Goal: Transaction & Acquisition: Purchase product/service

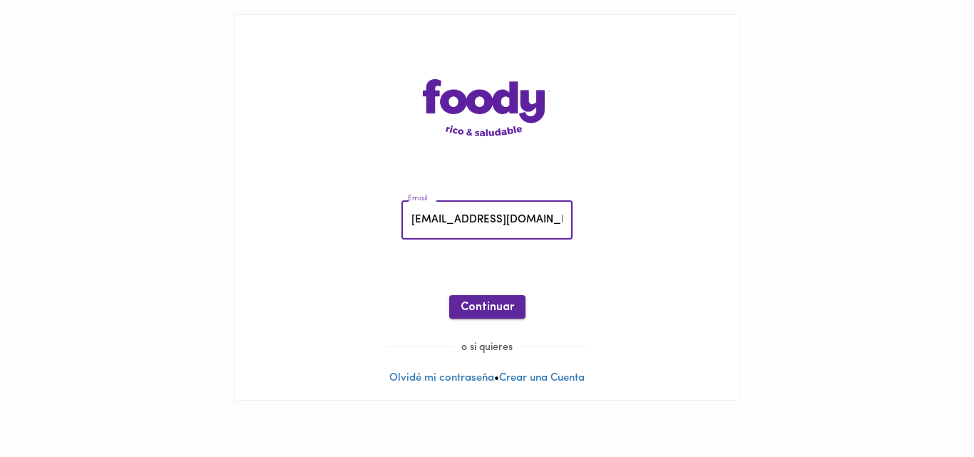
click at [484, 302] on span "Continuar" at bounding box center [487, 308] width 53 height 14
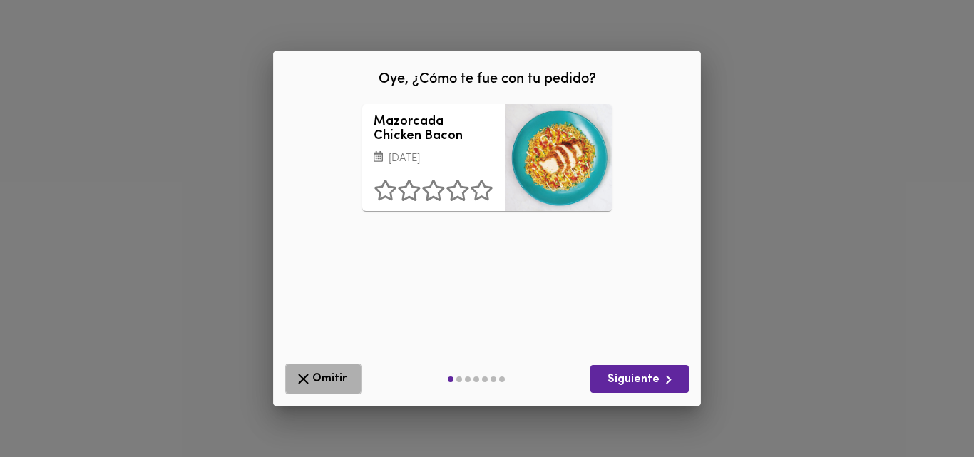
click at [325, 378] on span "Omitir" at bounding box center [324, 379] width 58 height 18
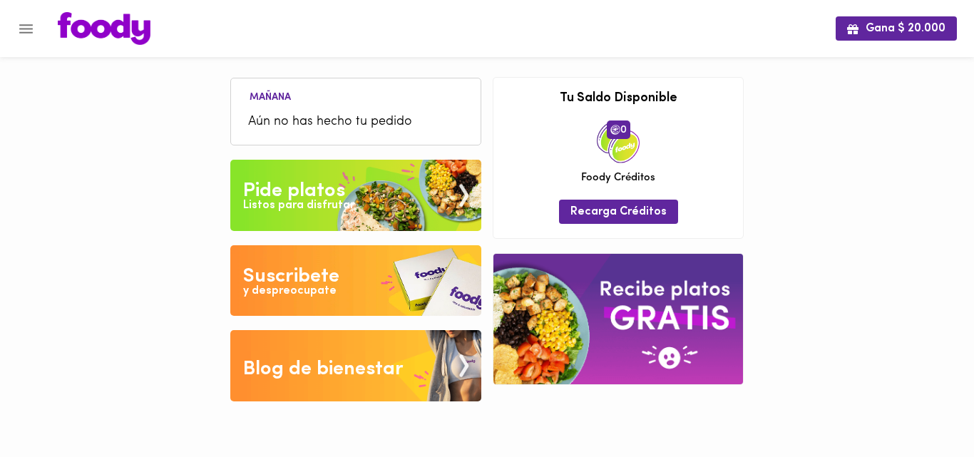
click at [327, 181] on div "Pide platos" at bounding box center [294, 191] width 102 height 29
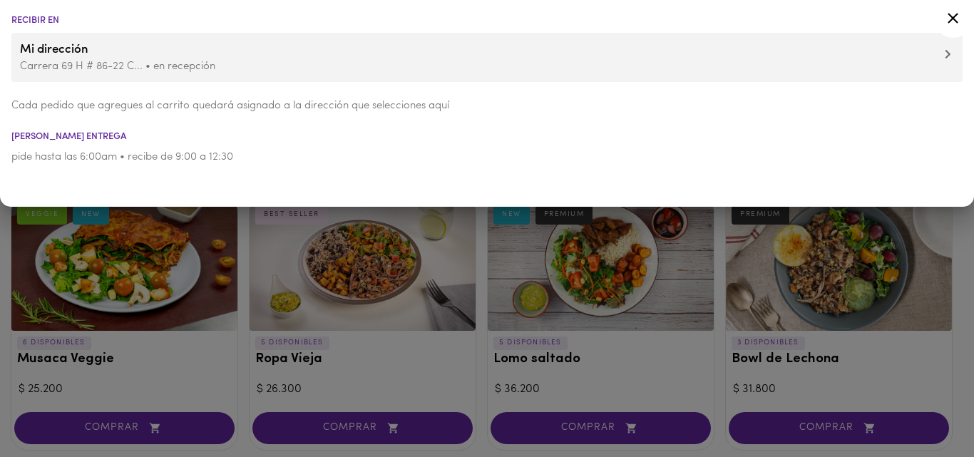
click at [469, 342] on div at bounding box center [487, 228] width 974 height 457
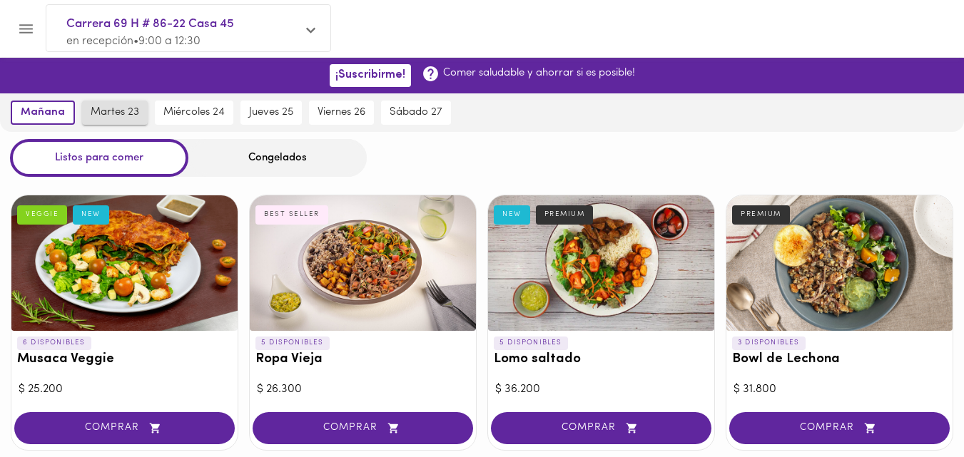
click at [122, 103] on button "martes 23" at bounding box center [115, 113] width 66 height 24
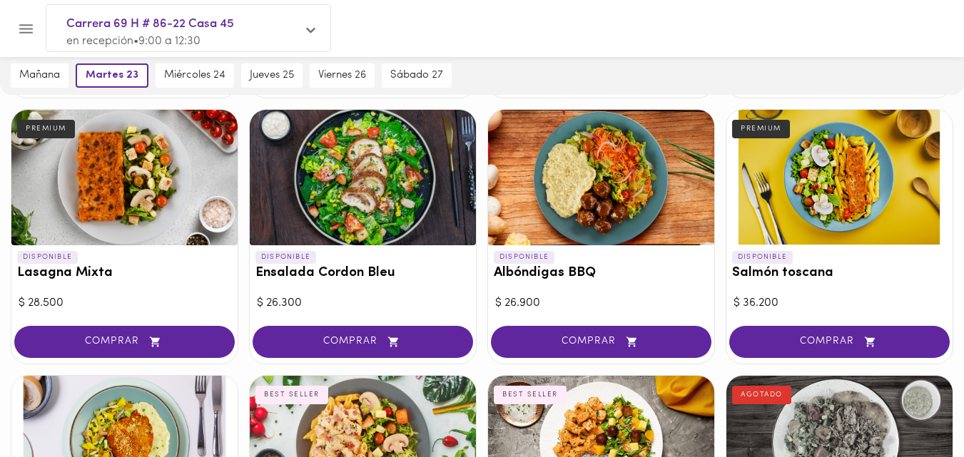
scroll to position [615, 0]
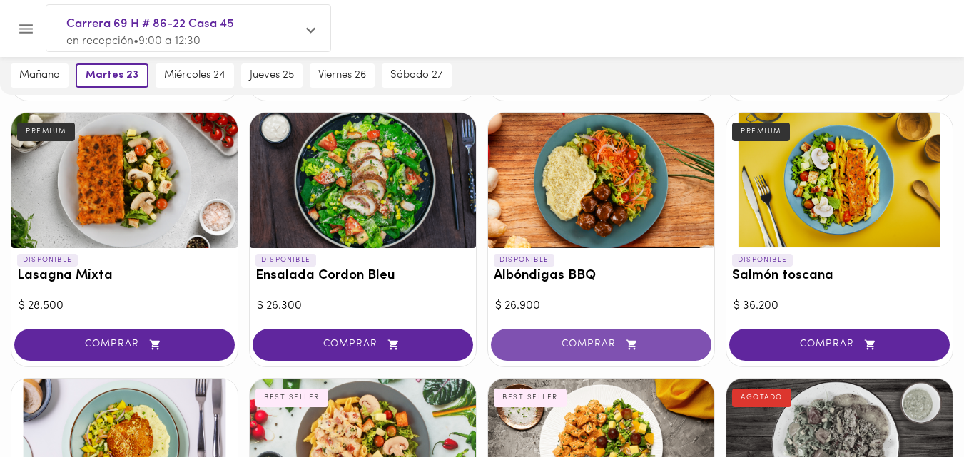
click at [611, 345] on span "COMPRAR" at bounding box center [601, 345] width 185 height 12
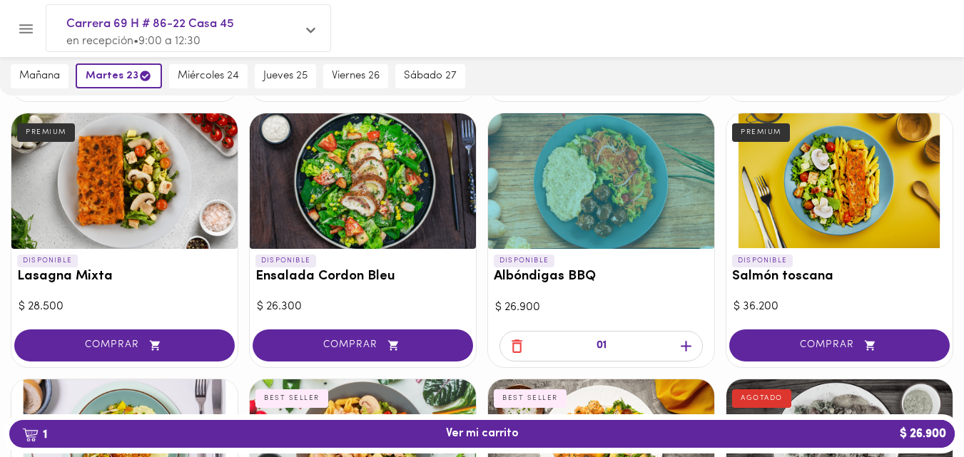
scroll to position [616, 0]
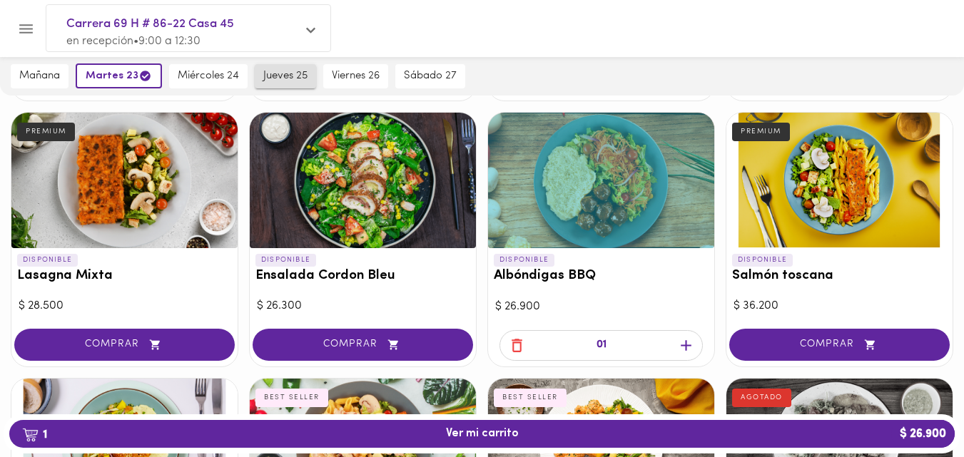
click at [278, 73] on span "jueves 25" at bounding box center [285, 76] width 44 height 13
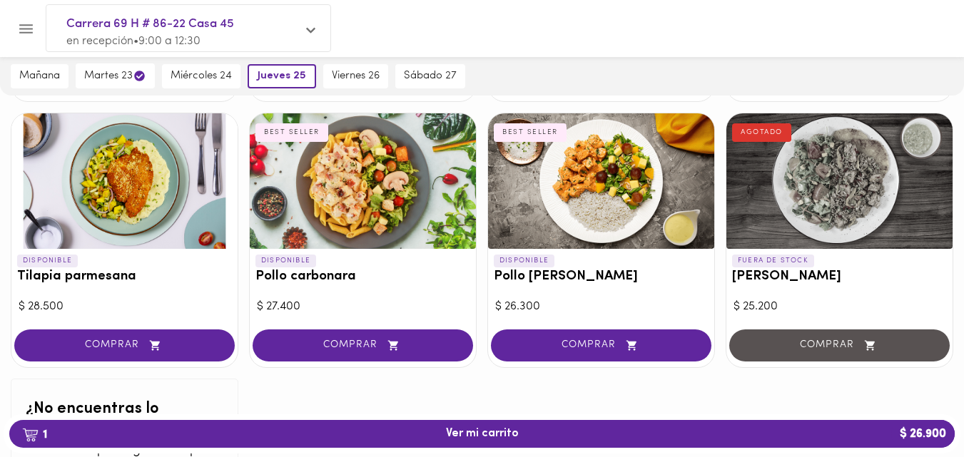
scroll to position [884, 0]
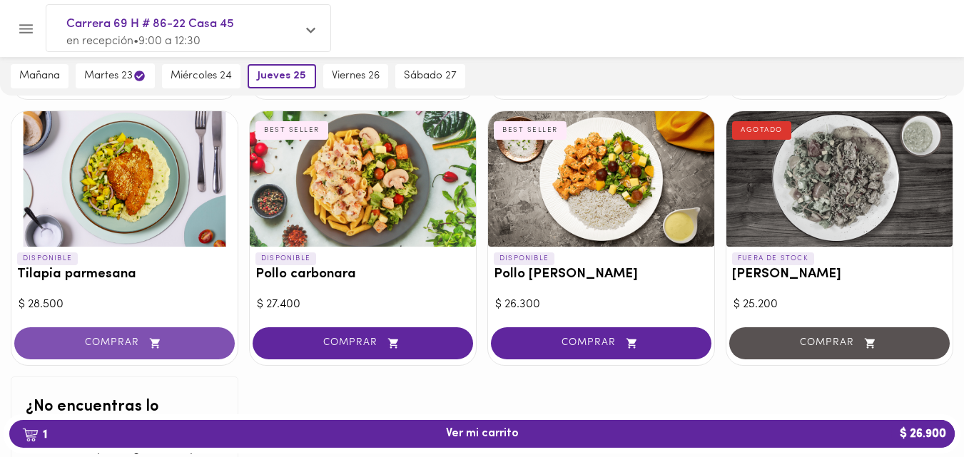
click at [88, 347] on span "COMPRAR" at bounding box center [124, 343] width 185 height 12
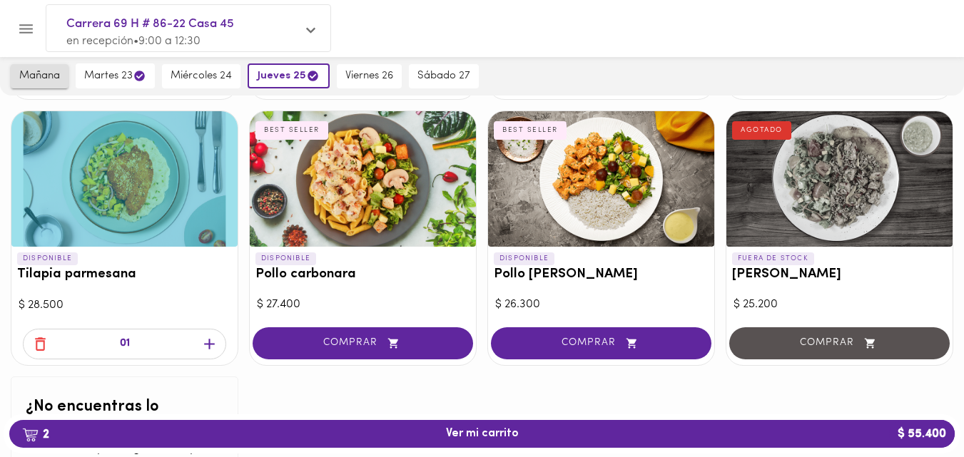
click at [45, 81] on span "mañana" at bounding box center [39, 76] width 41 height 13
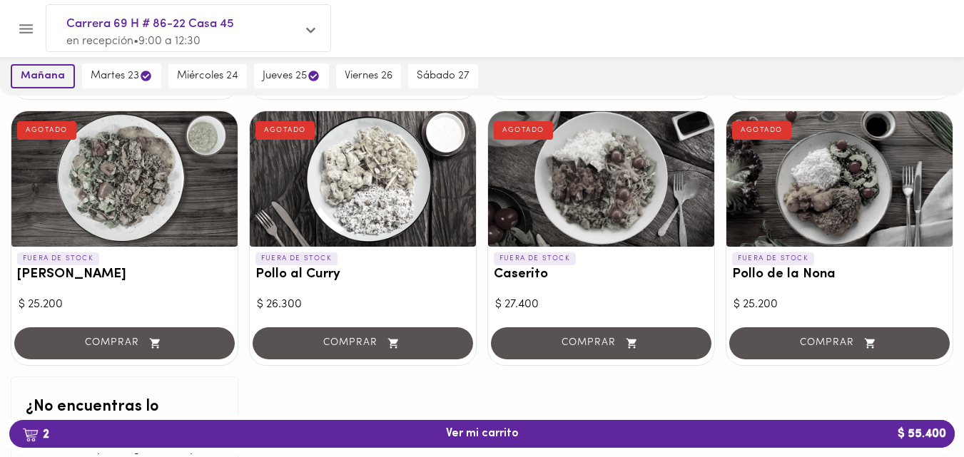
scroll to position [618, 0]
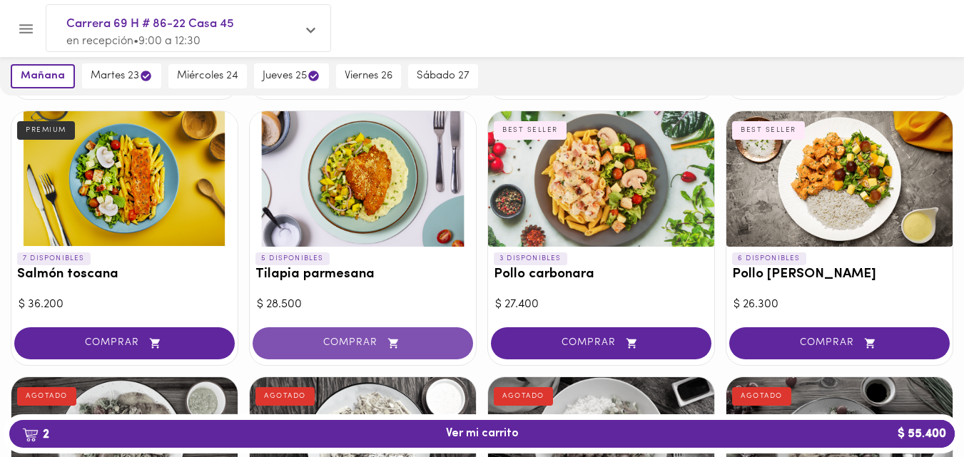
click at [361, 358] on button "COMPRAR" at bounding box center [362, 343] width 220 height 32
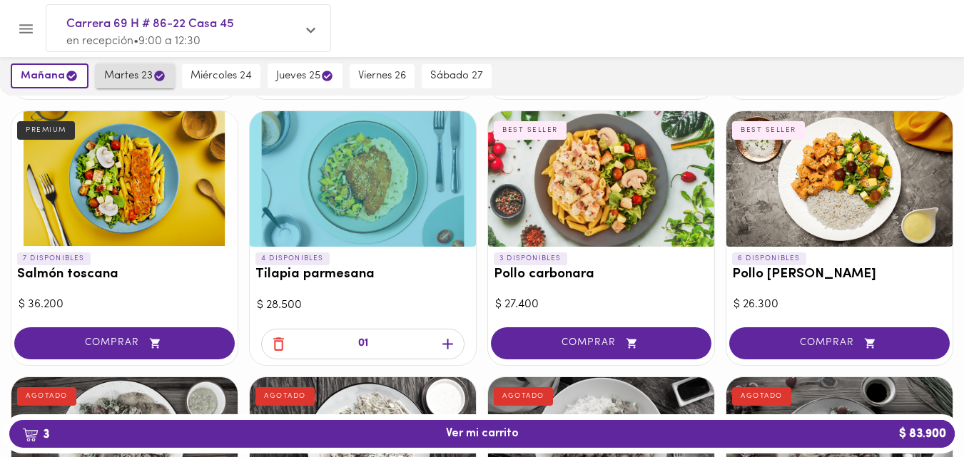
click at [118, 66] on button "martes 23" at bounding box center [135, 75] width 79 height 25
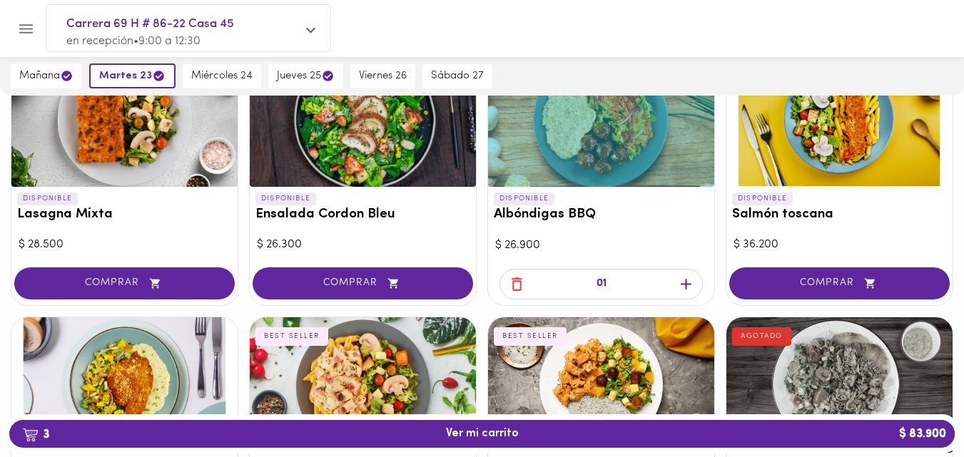
scroll to position [688, 0]
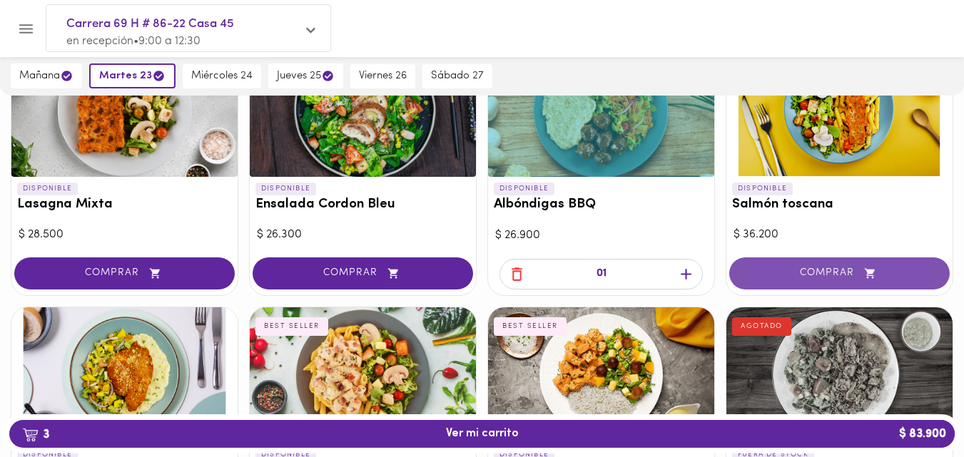
click at [812, 275] on span "COMPRAR" at bounding box center [839, 273] width 185 height 12
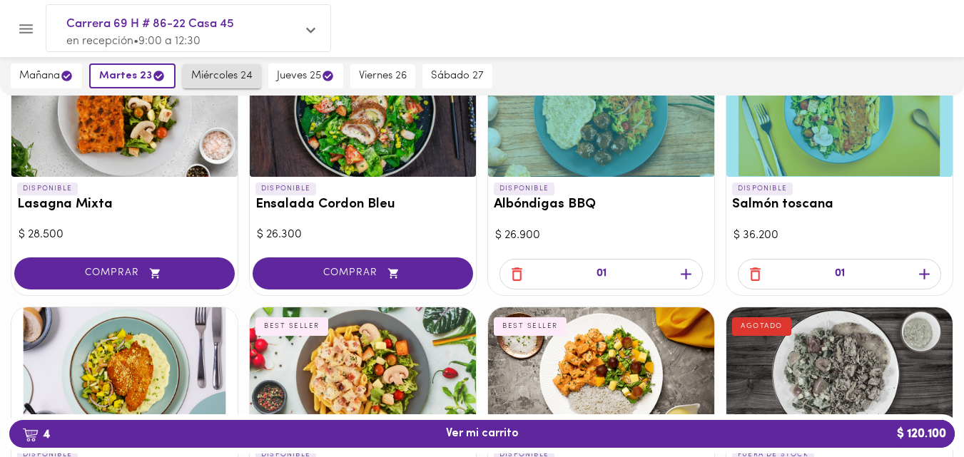
click at [203, 76] on span "miércoles 24" at bounding box center [221, 76] width 61 height 13
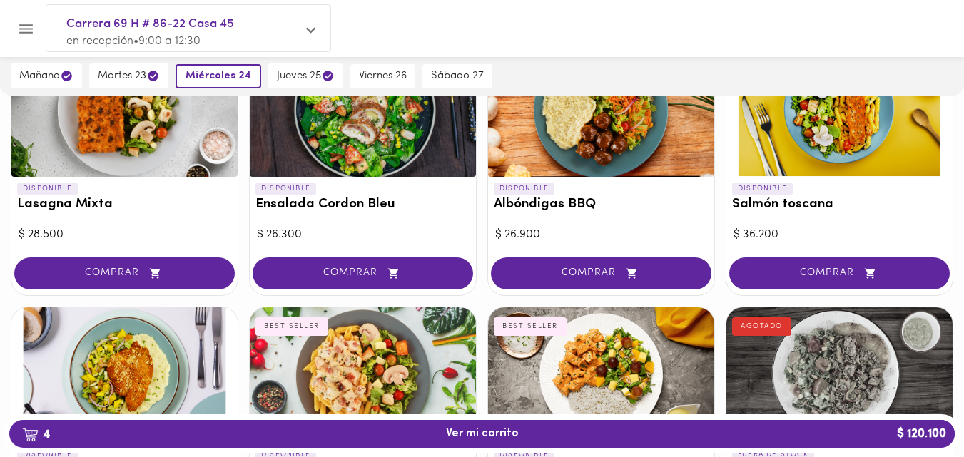
scroll to position [857, 0]
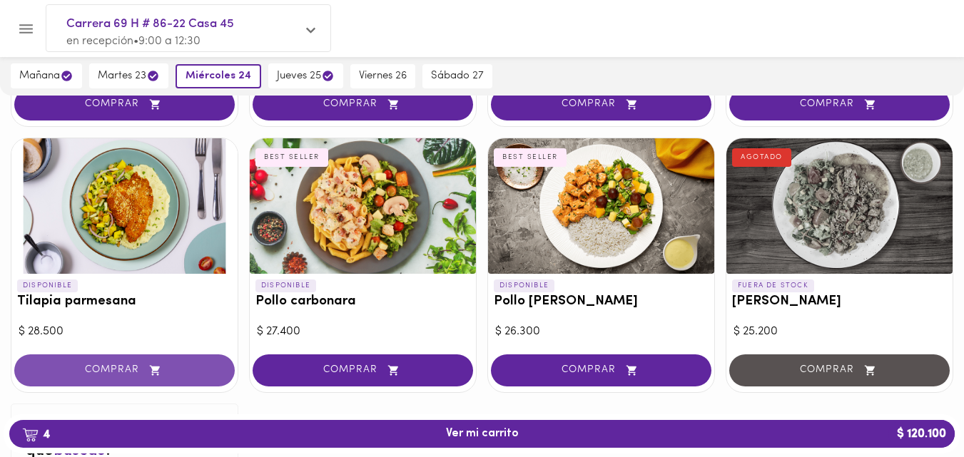
click at [104, 367] on span "COMPRAR" at bounding box center [124, 370] width 185 height 12
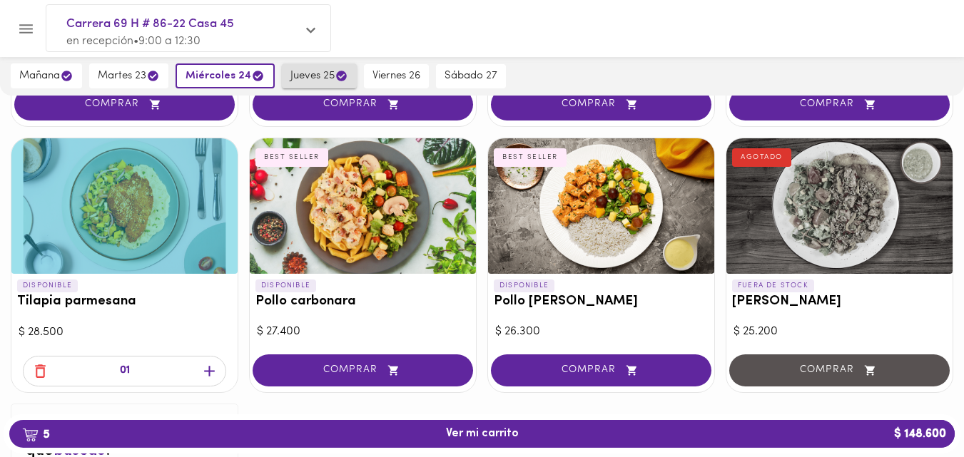
click at [316, 73] on span "jueves 25" at bounding box center [319, 76] width 58 height 14
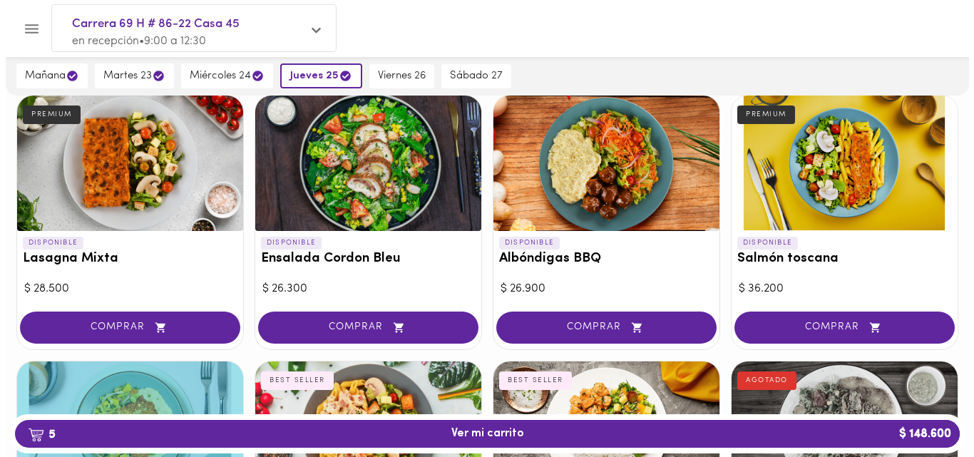
scroll to position [618, 0]
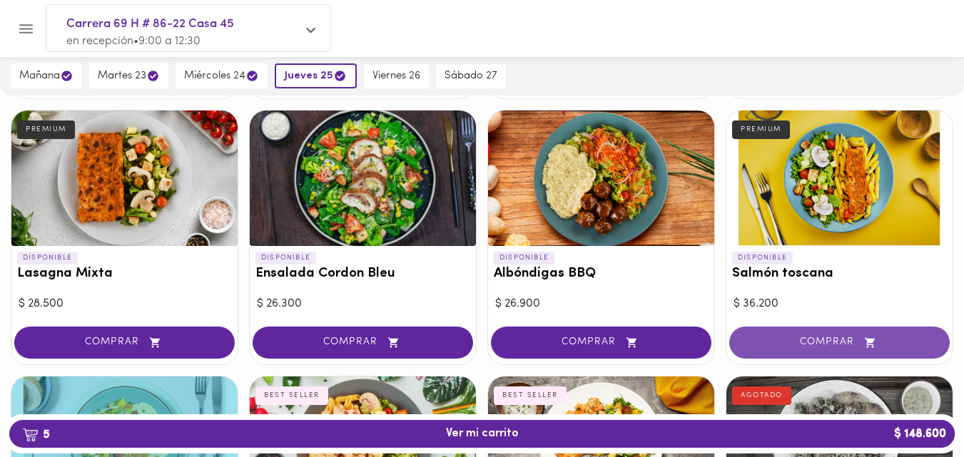
click at [838, 342] on span "COMPRAR" at bounding box center [839, 343] width 185 height 12
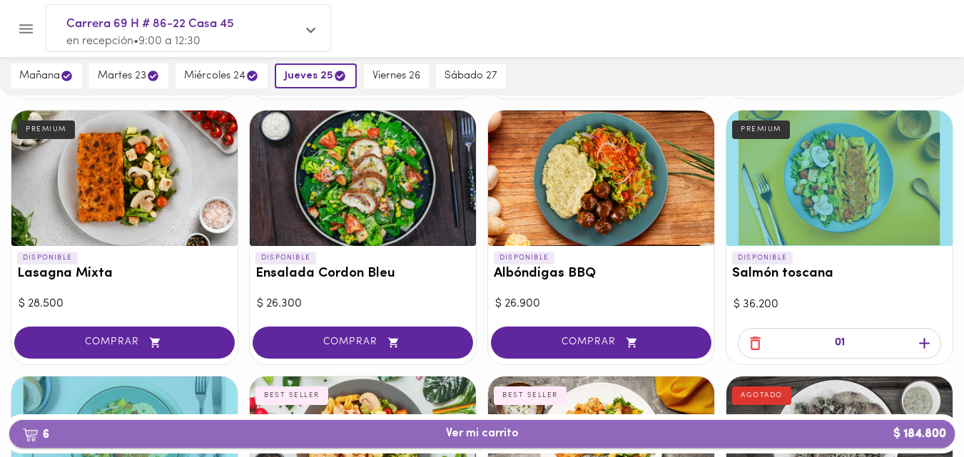
click at [466, 430] on span "6 Ver mi carrito $ 184.800" at bounding box center [482, 434] width 73 height 14
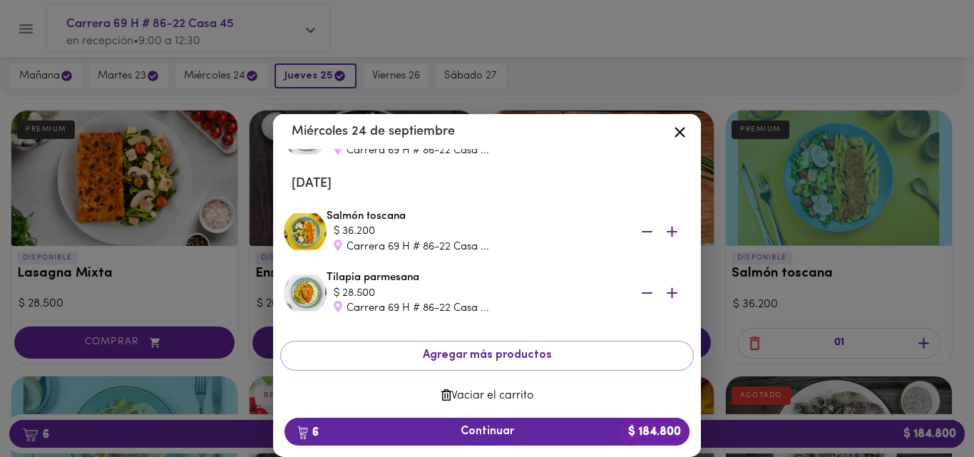
scroll to position [357, 0]
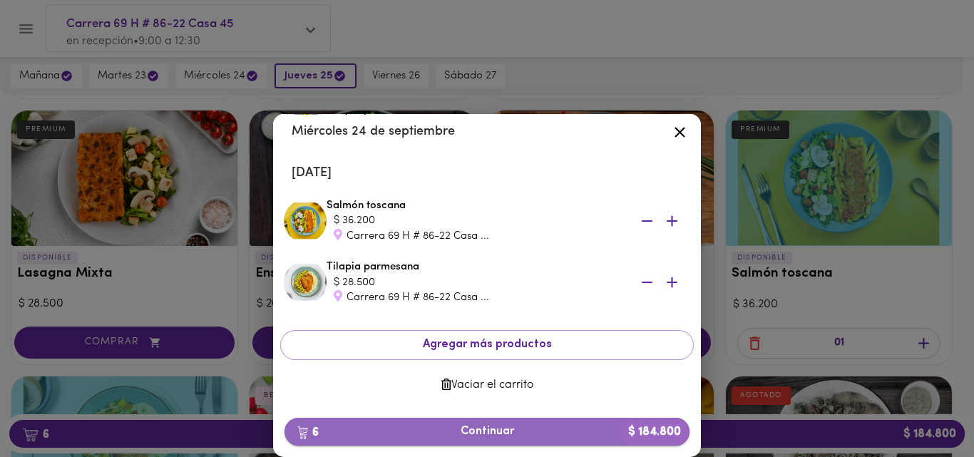
click at [507, 432] on span "6 Continuar $ 184.800" at bounding box center [487, 432] width 382 height 14
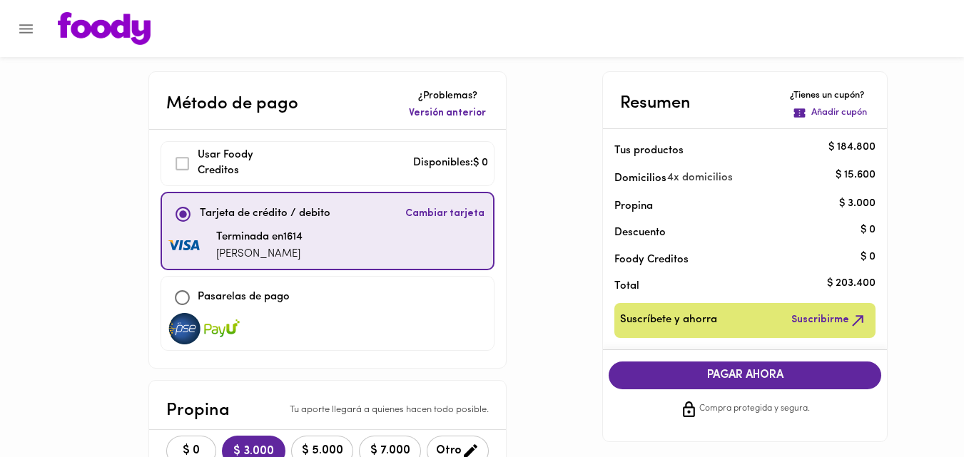
click at [765, 378] on span "PAGAR AHORA" at bounding box center [745, 376] width 244 height 14
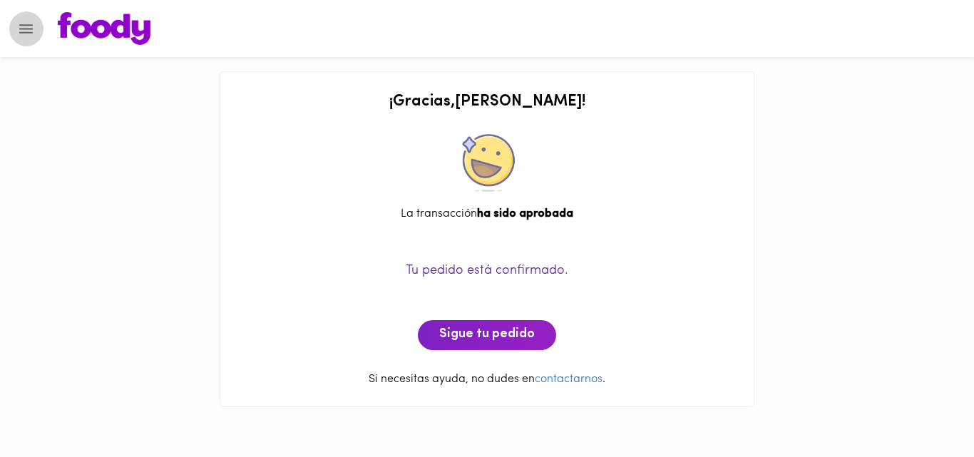
click at [26, 28] on icon "Menu" at bounding box center [26, 28] width 14 height 9
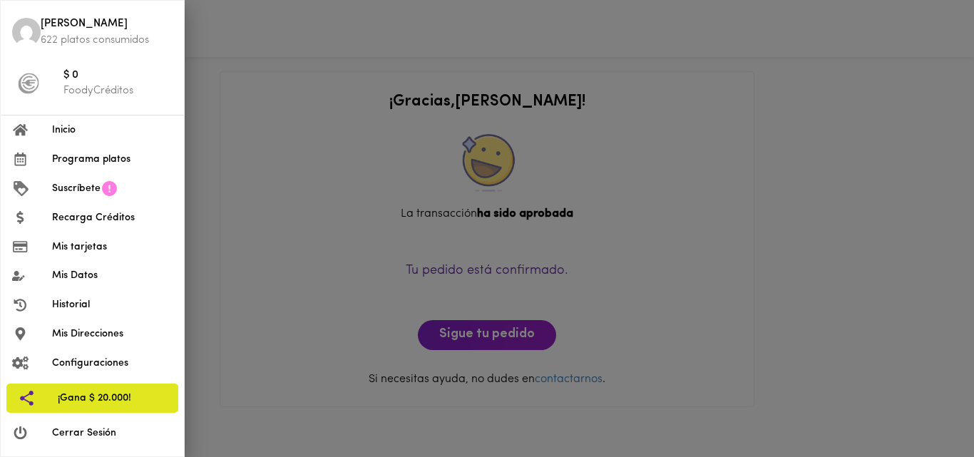
click at [83, 440] on span "Cerrar Sesión" at bounding box center [112, 433] width 121 height 15
